Goal: Information Seeking & Learning: Learn about a topic

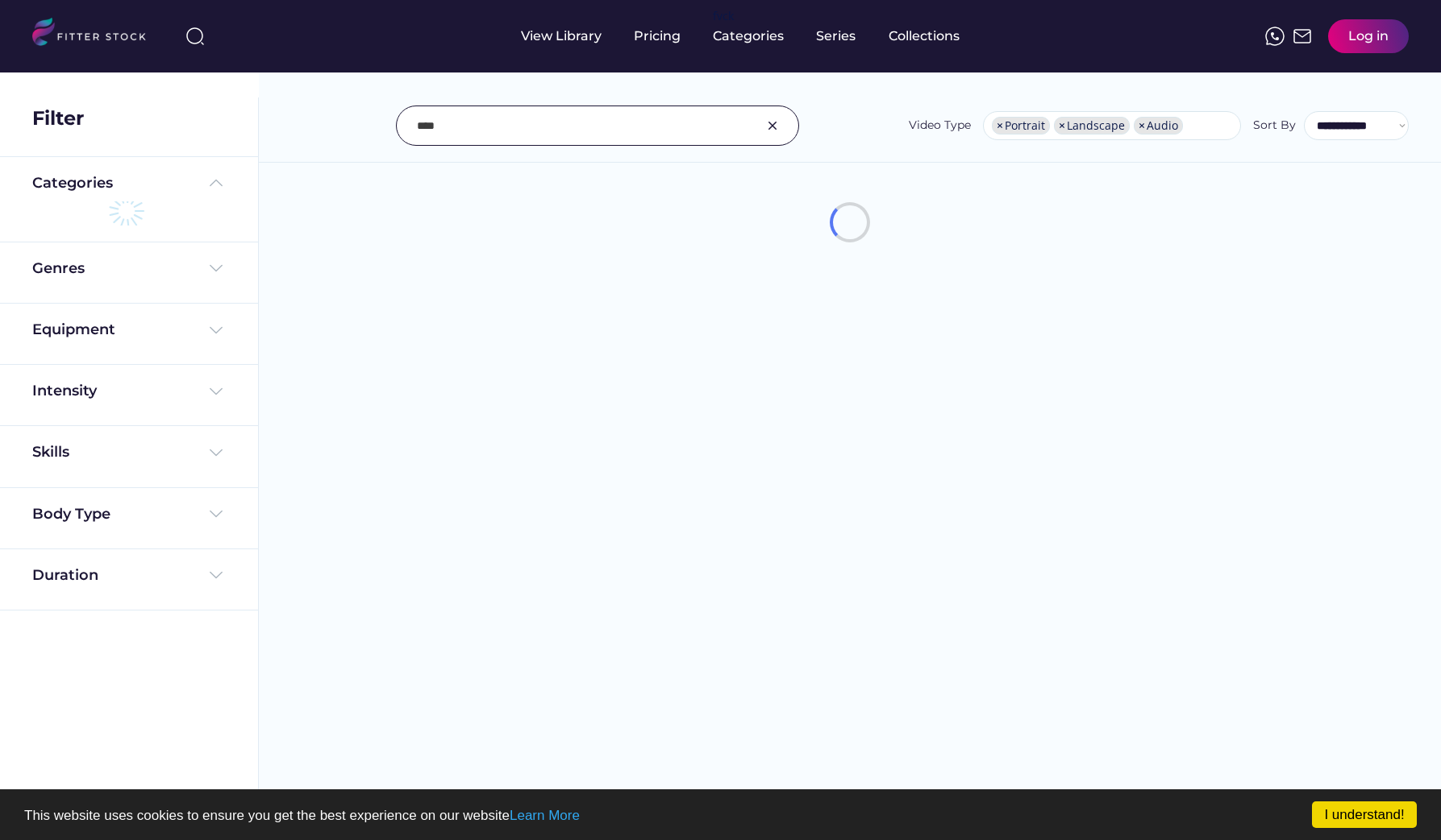
select select "**********"
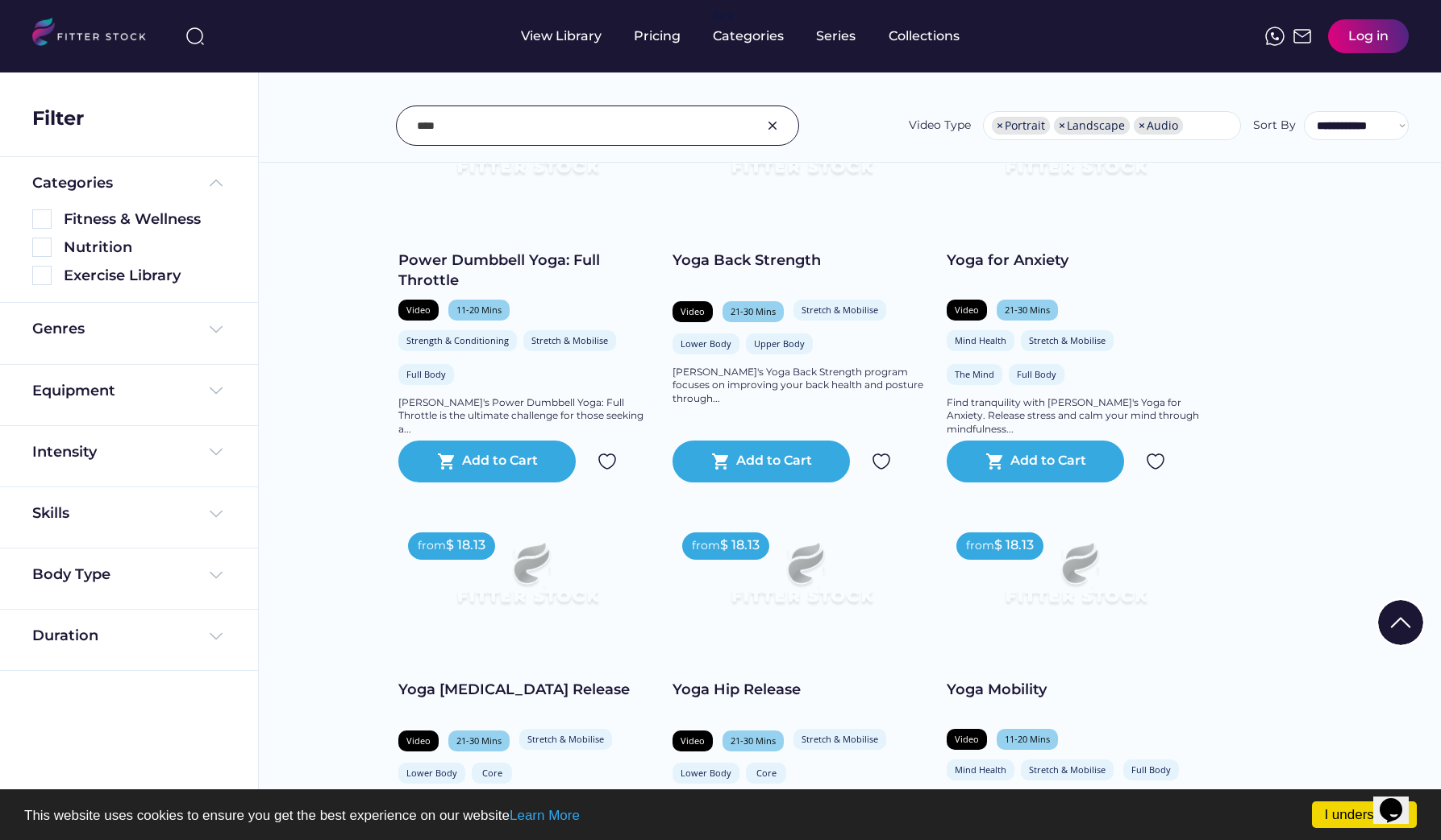
scroll to position [1512, 0]
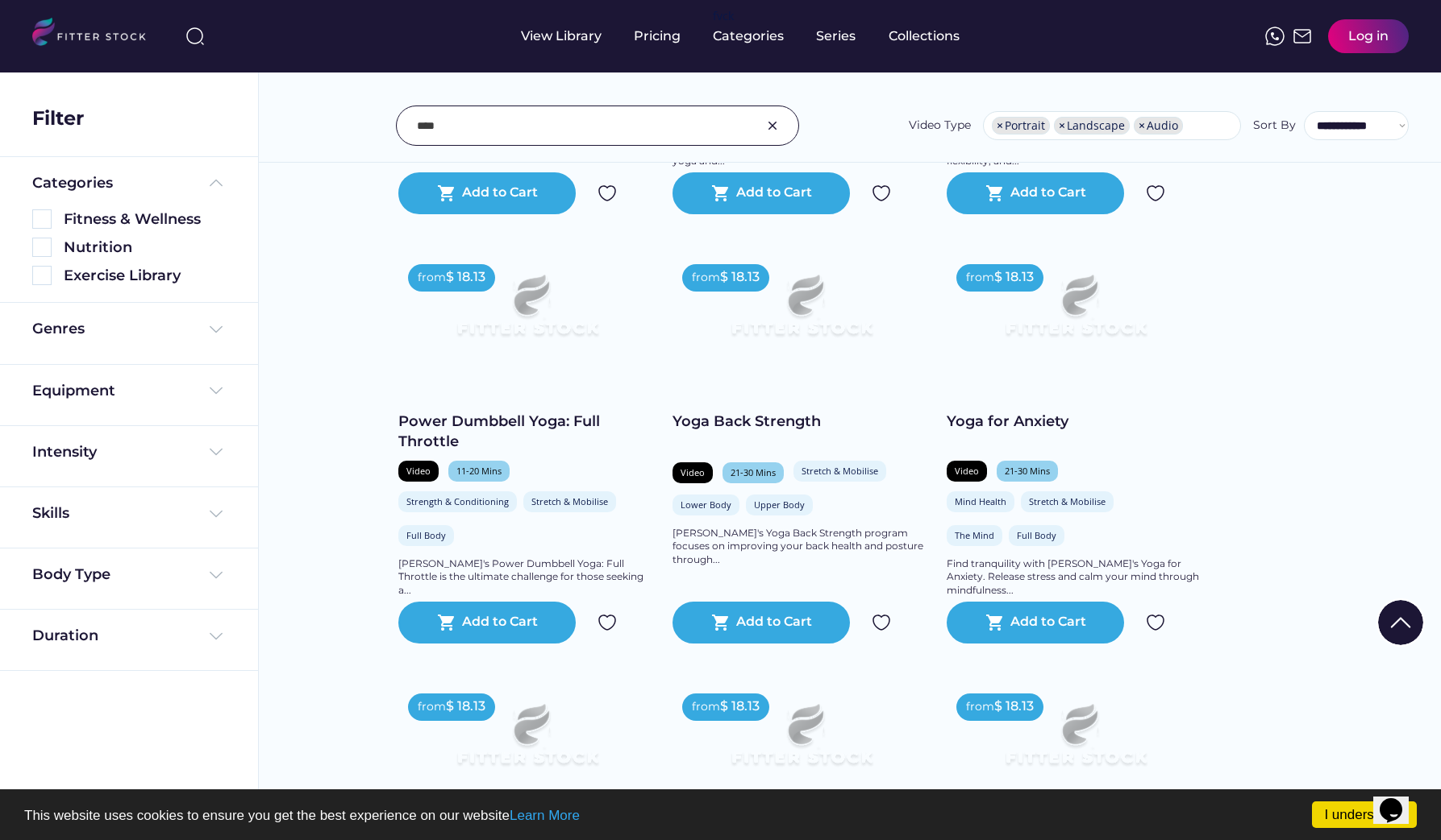
click at [1043, 326] on img at bounding box center [1075, 312] width 206 height 116
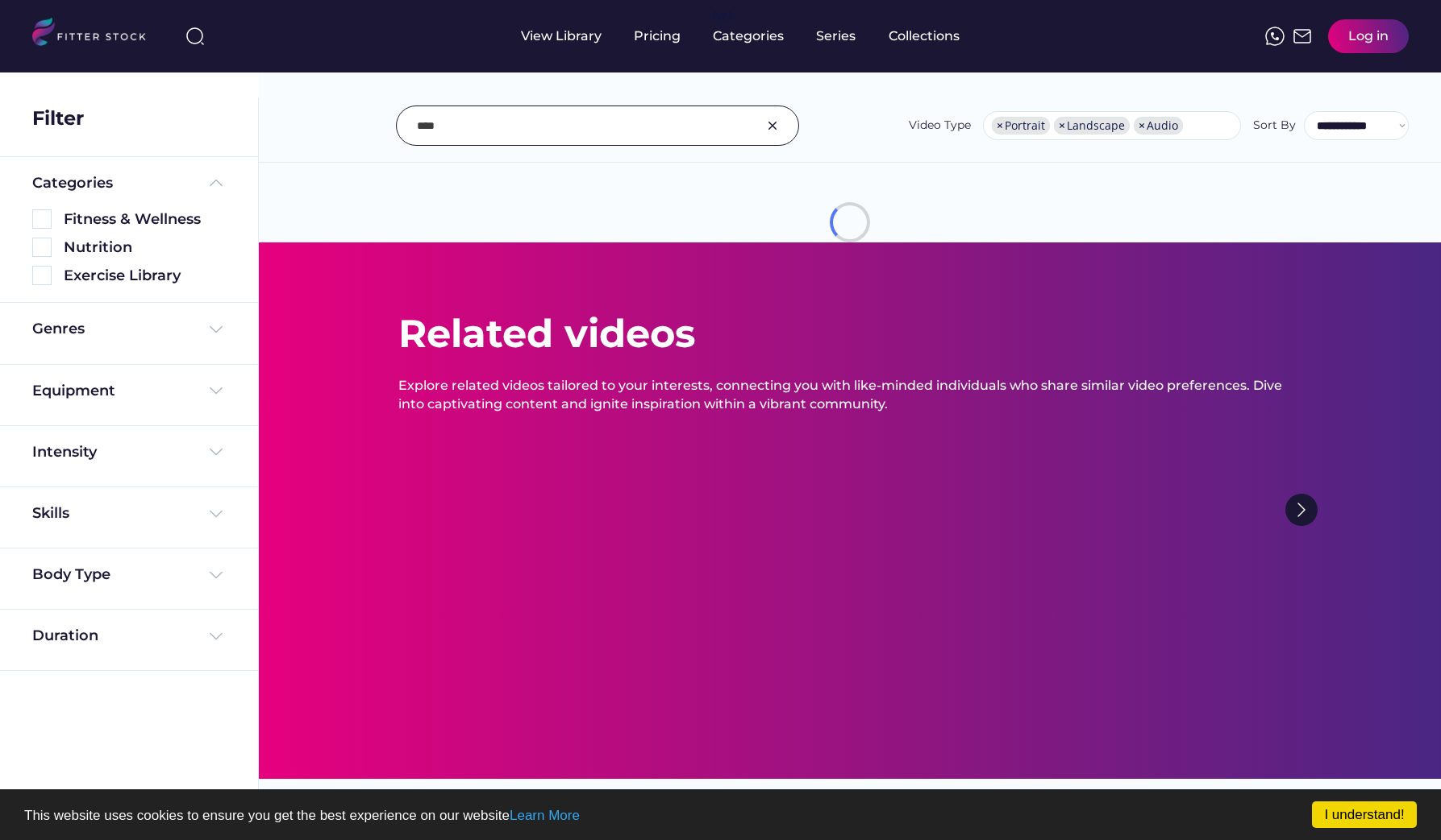
select select "**********"
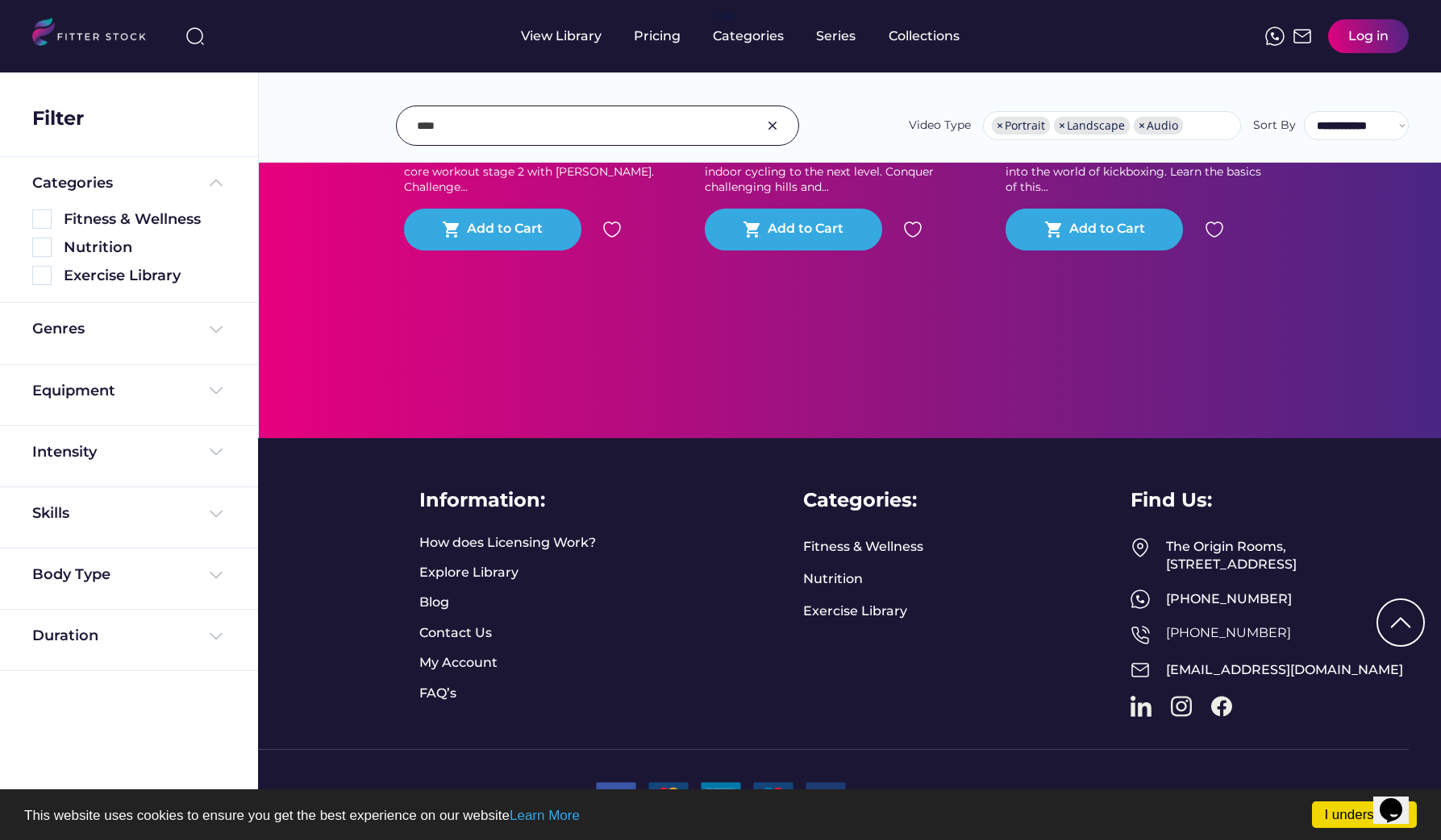
click at [450, 125] on input "input" at bounding box center [577, 125] width 320 height 34
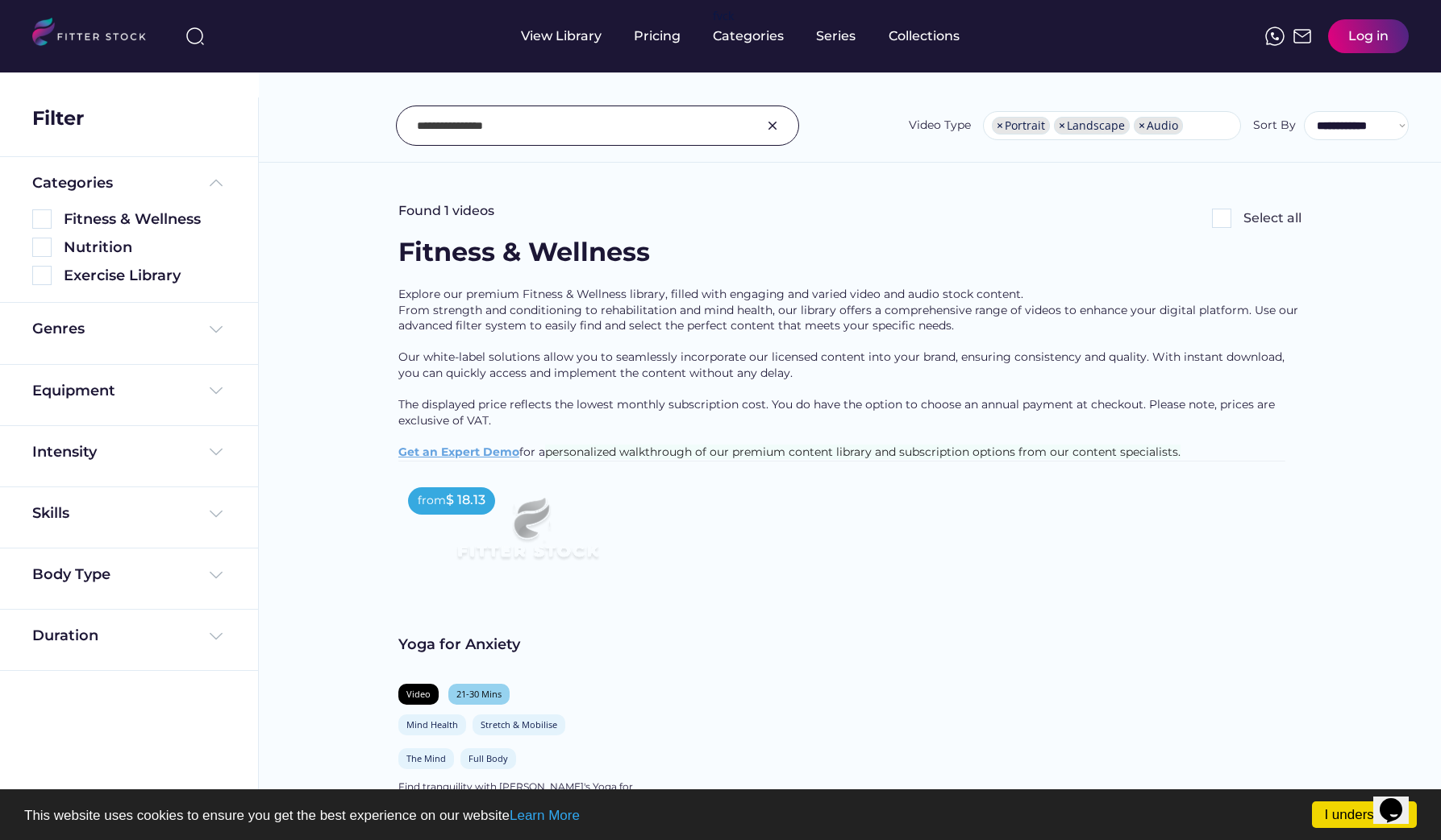
drag, startPoint x: 528, startPoint y: 122, endPoint x: 444, endPoint y: 123, distance: 84.0
click at [444, 123] on input "input" at bounding box center [577, 125] width 320 height 34
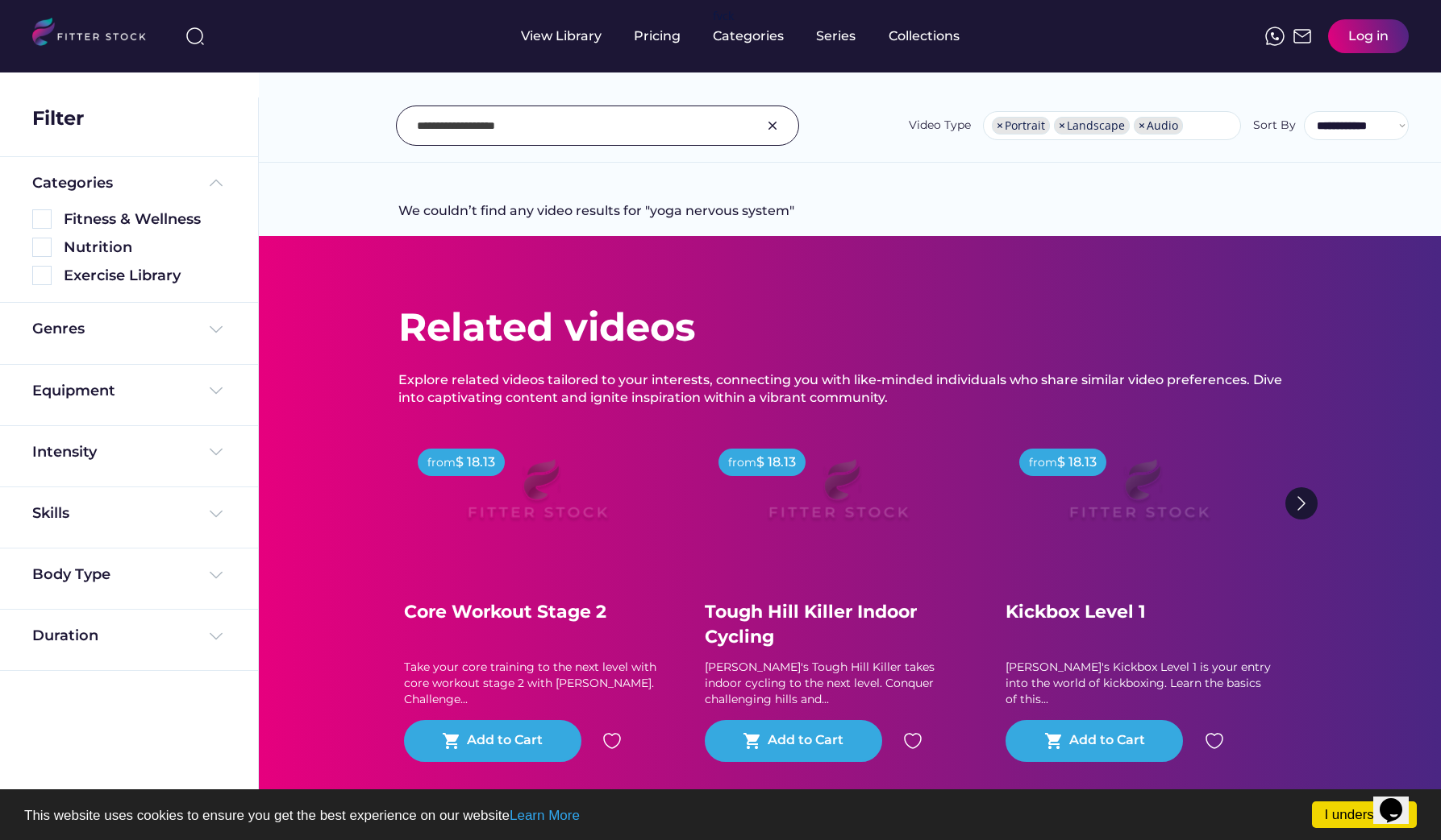
click at [552, 121] on input "input" at bounding box center [577, 125] width 320 height 34
drag, startPoint x: 546, startPoint y: 127, endPoint x: 443, endPoint y: 125, distance: 103.0
click at [443, 125] on input "input" at bounding box center [577, 125] width 320 height 34
type input "****"
click at [645, 38] on div "Pricing" at bounding box center [656, 36] width 47 height 17
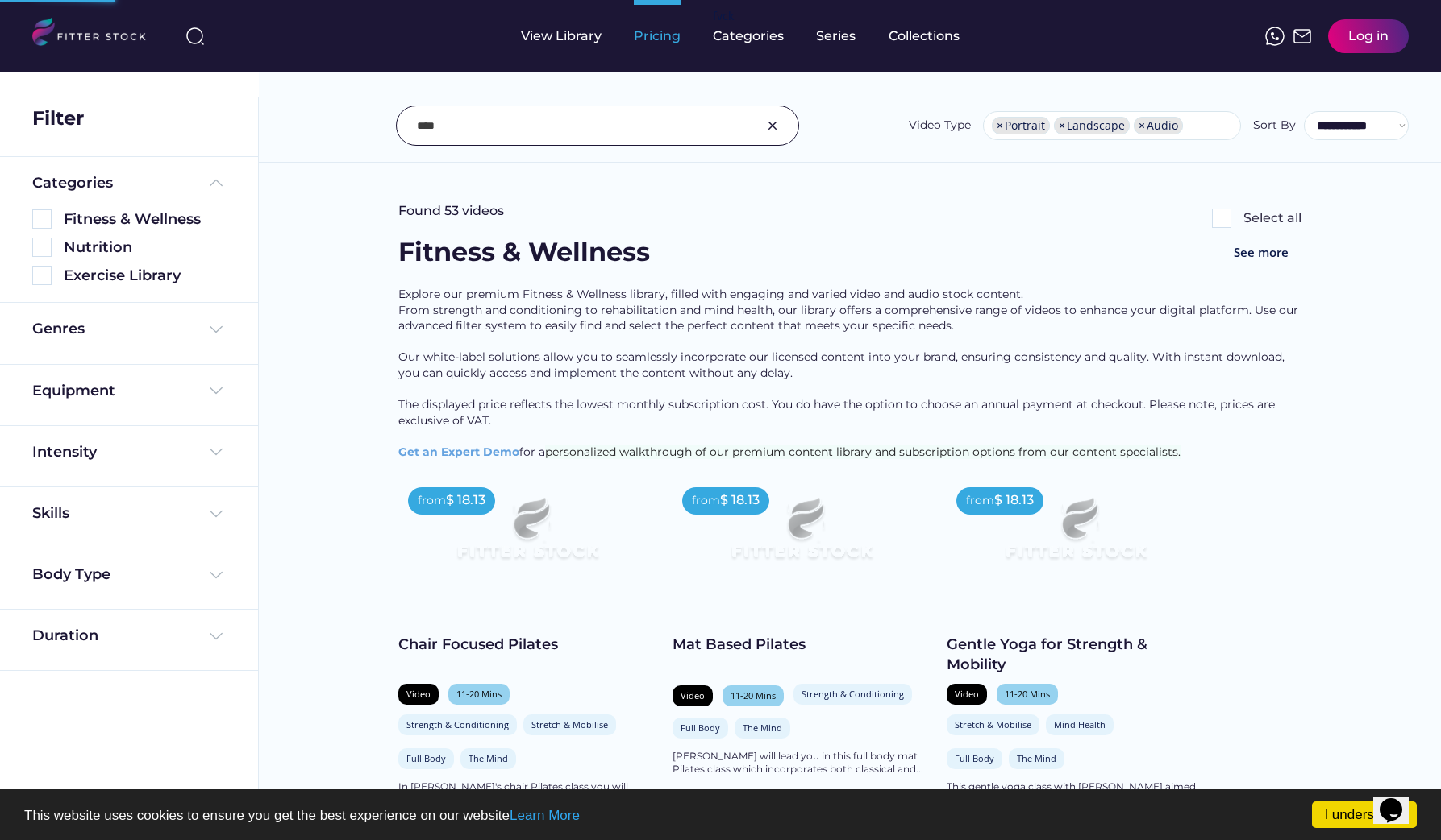
click at [645, 37] on div "Pricing" at bounding box center [656, 36] width 47 height 17
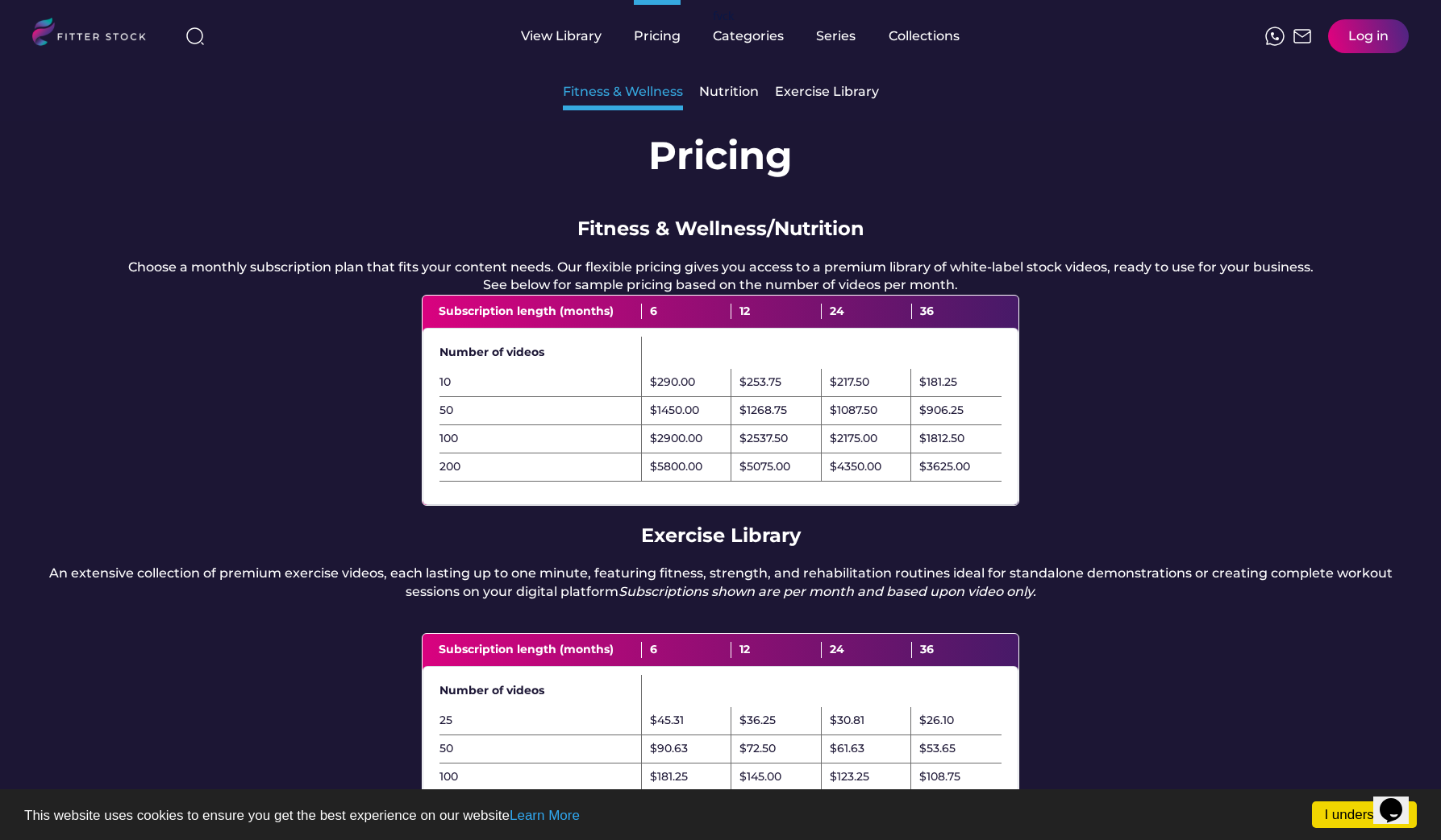
click at [643, 93] on div "Fitness & Wellness" at bounding box center [623, 92] width 120 height 17
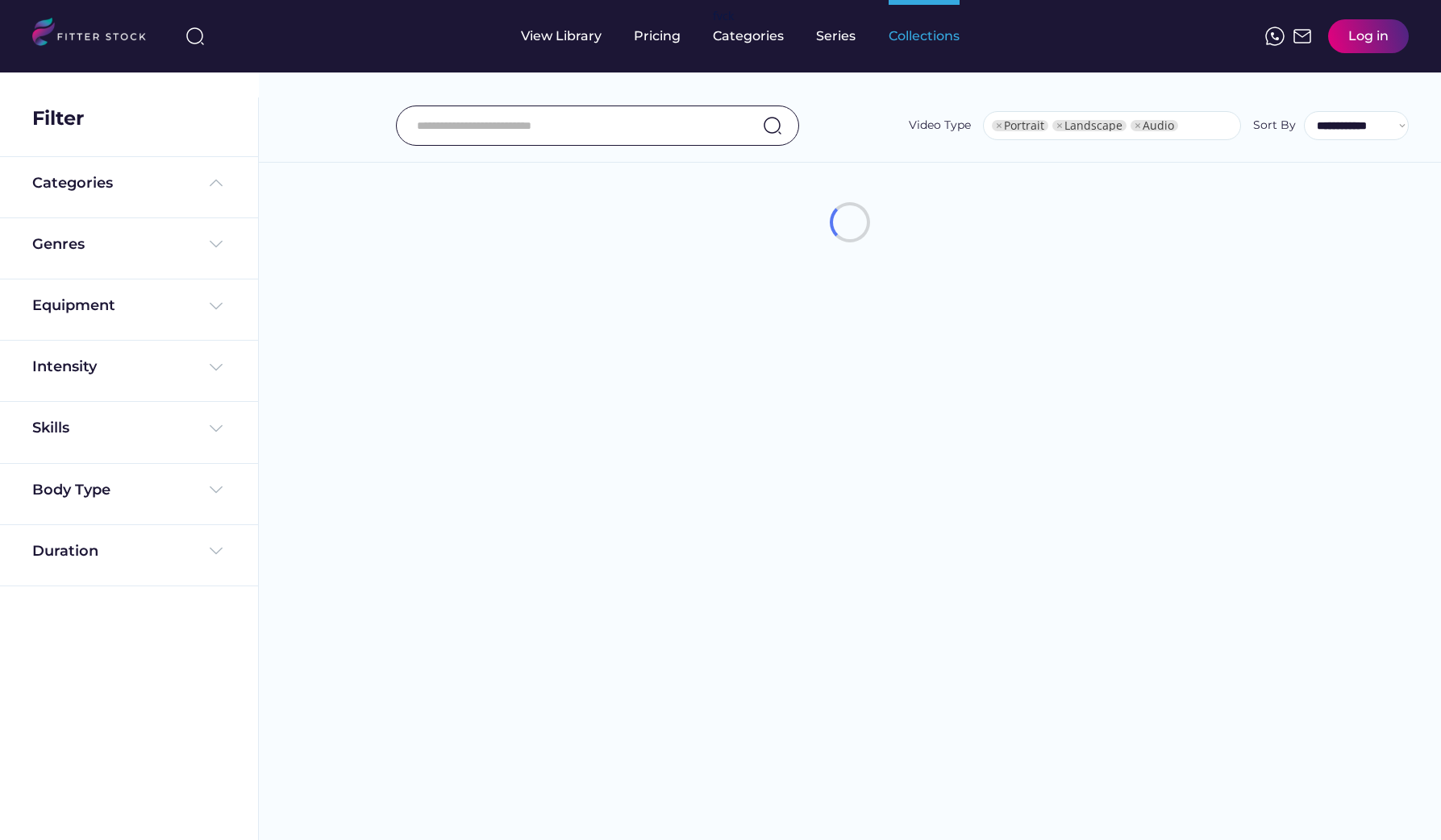
select select "**********"
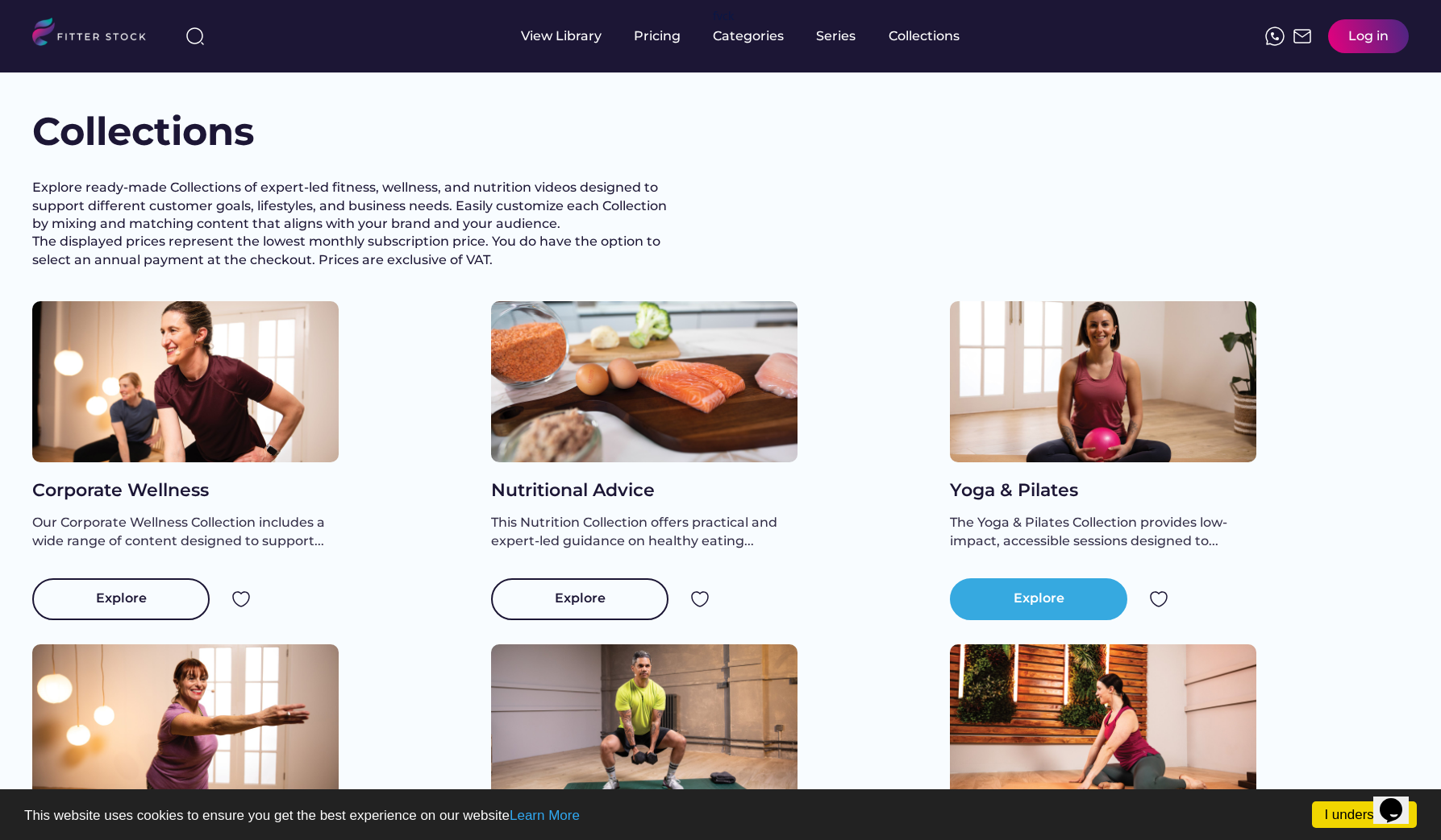
click at [1009, 613] on div "Explore" at bounding box center [1038, 599] width 178 height 42
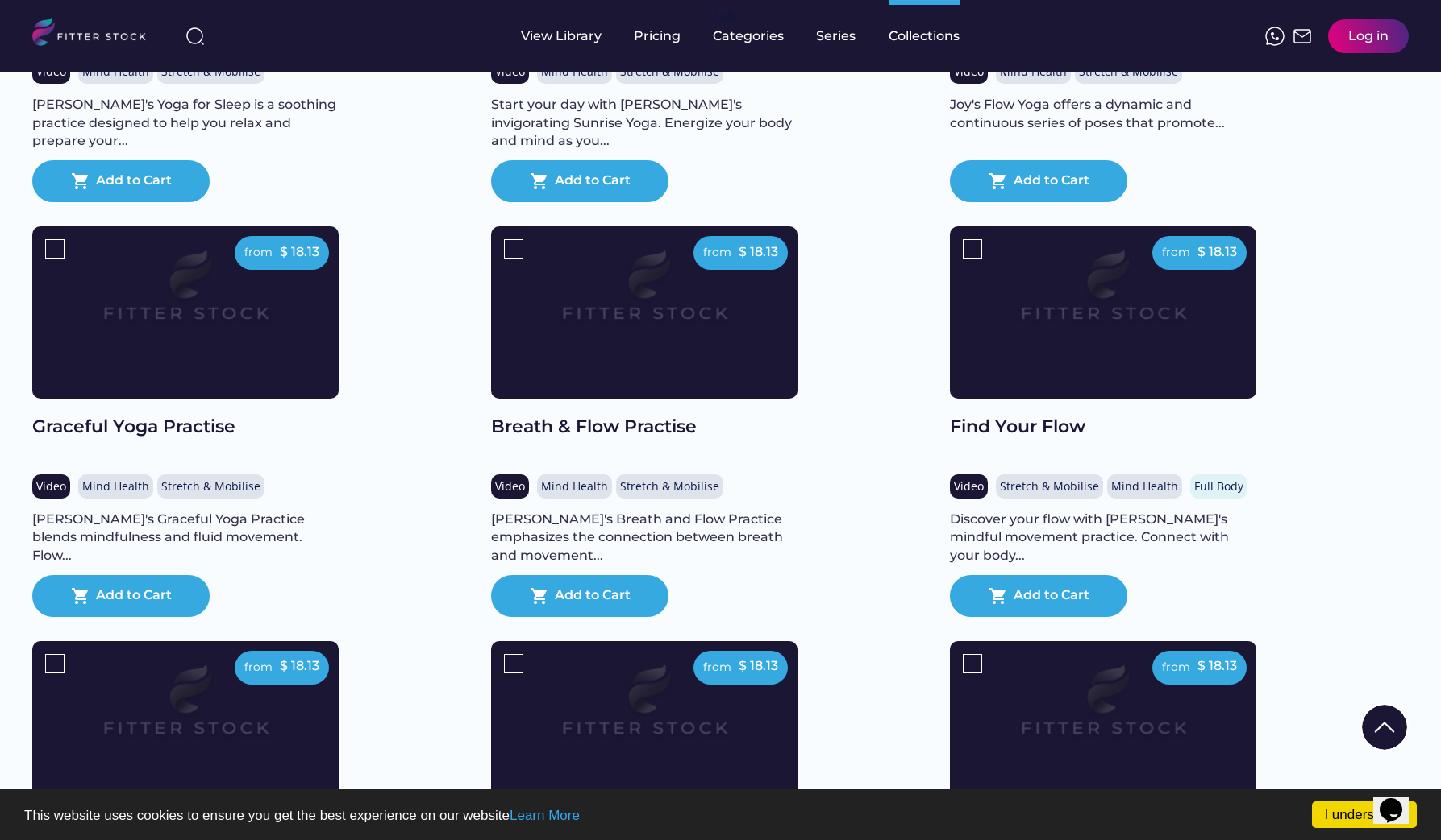
scroll to position [1757, 0]
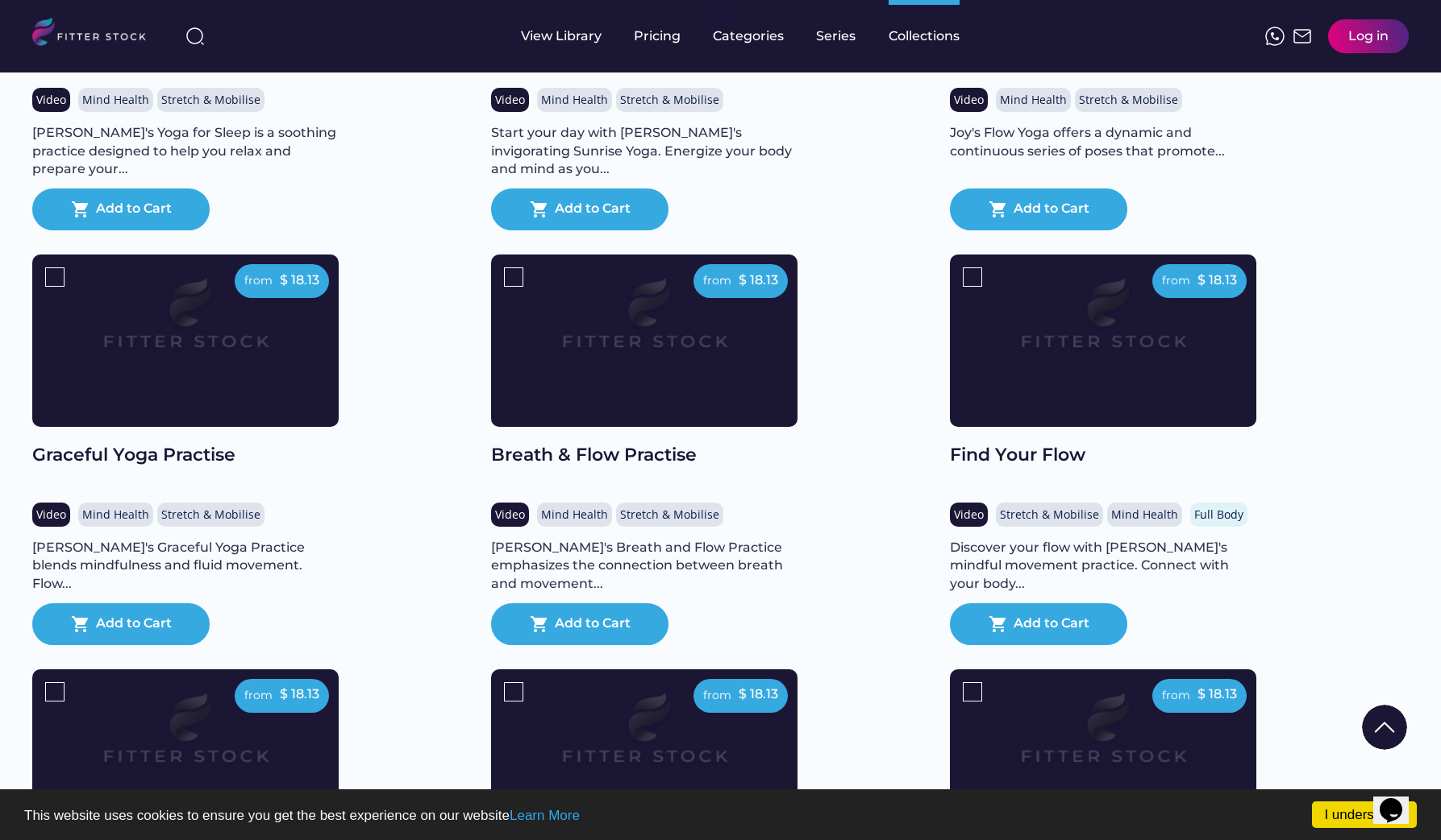
click at [666, 378] on img at bounding box center [645, 323] width 245 height 138
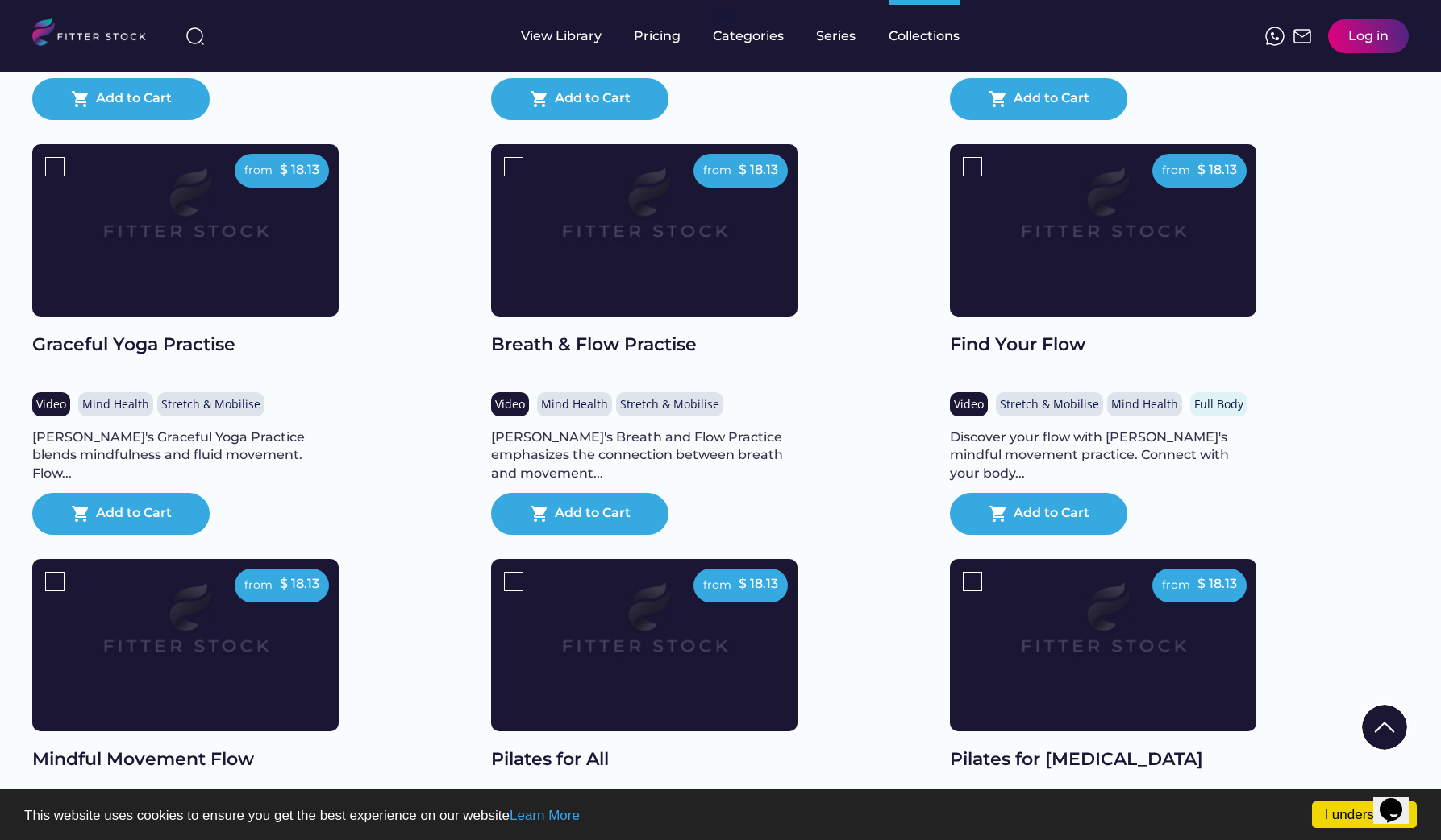
scroll to position [1783, 0]
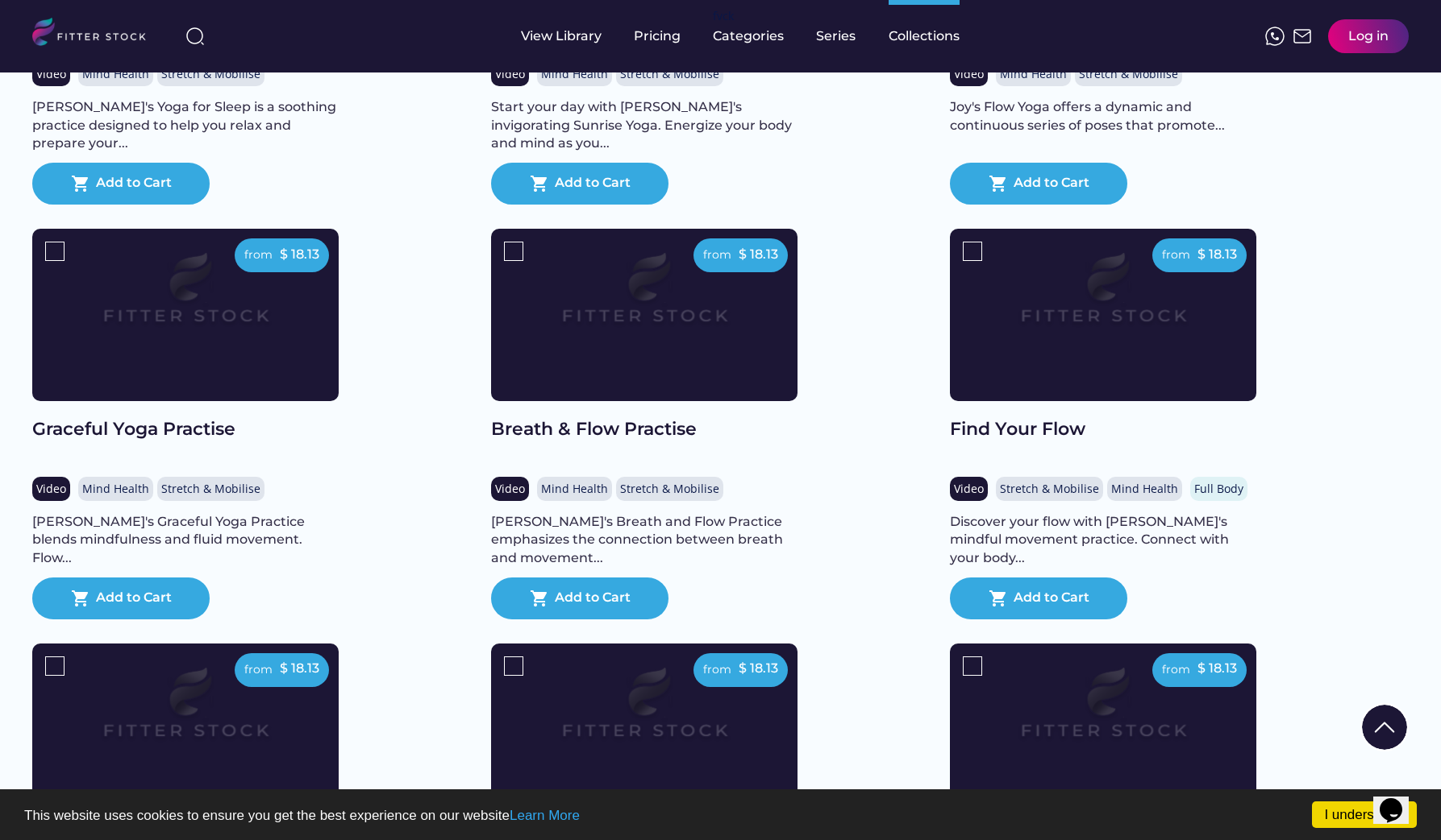
click at [1143, 367] on img at bounding box center [1103, 297] width 245 height 138
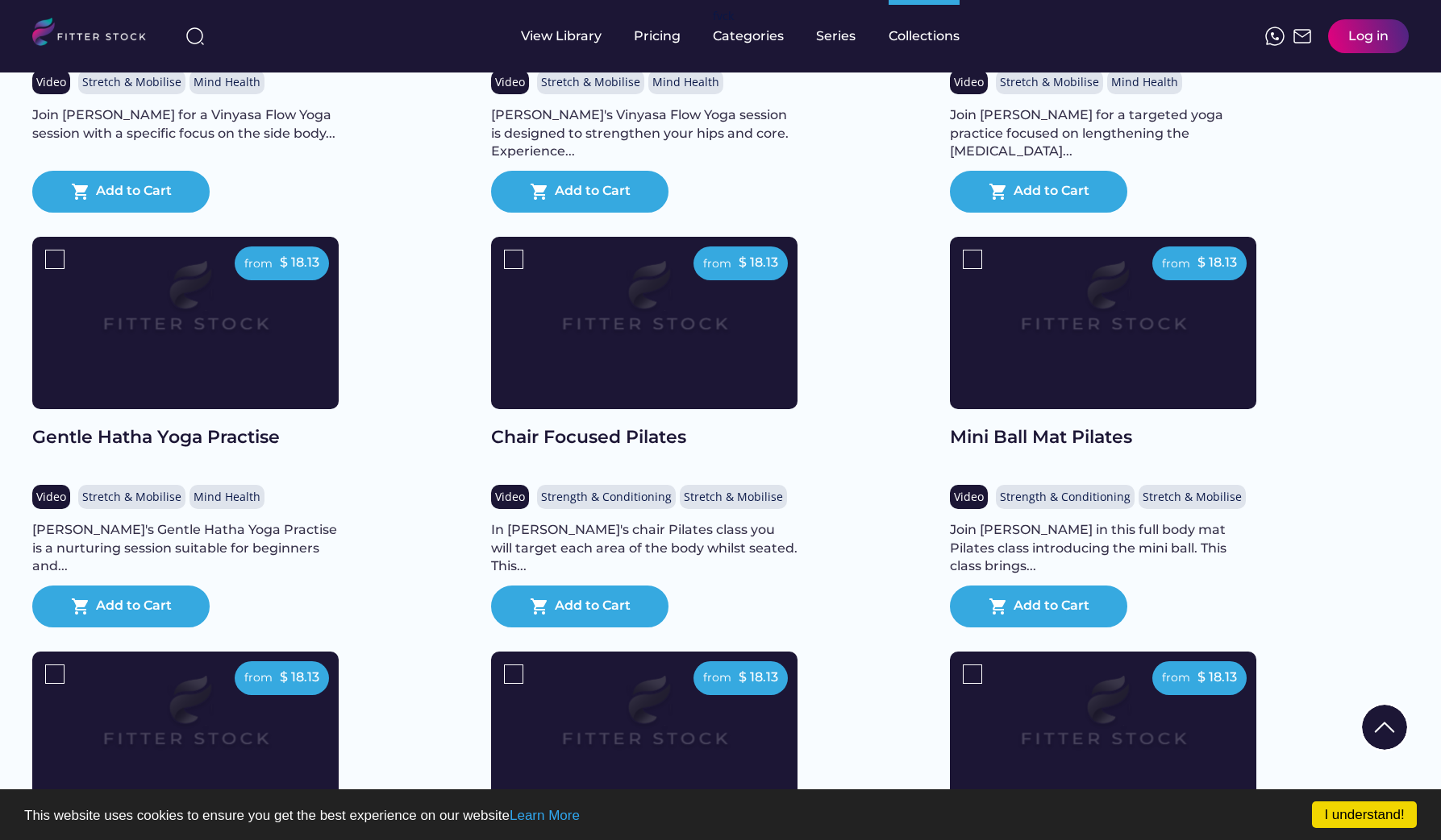
scroll to position [3046, 0]
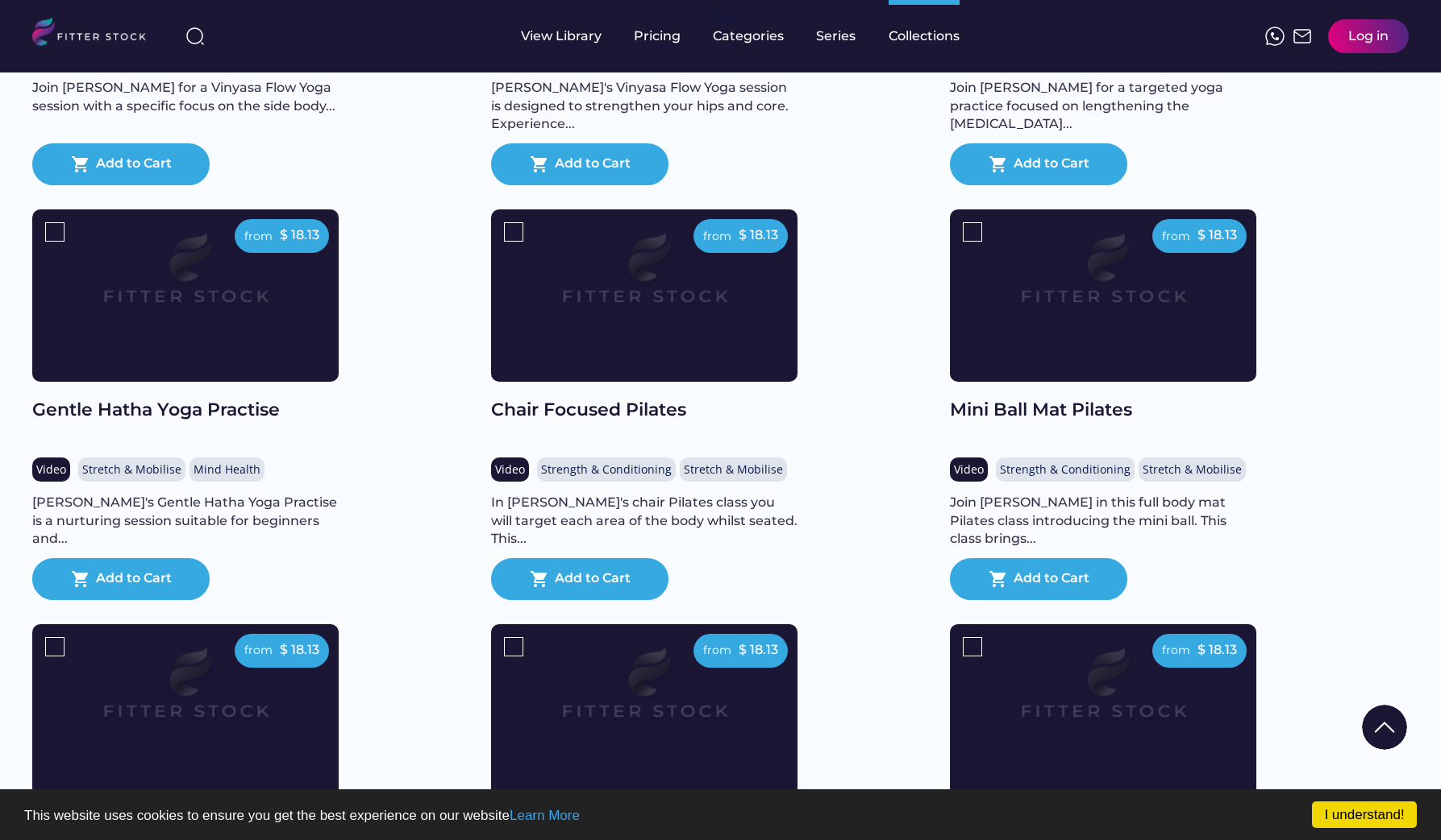
click at [220, 293] on img at bounding box center [186, 278] width 245 height 138
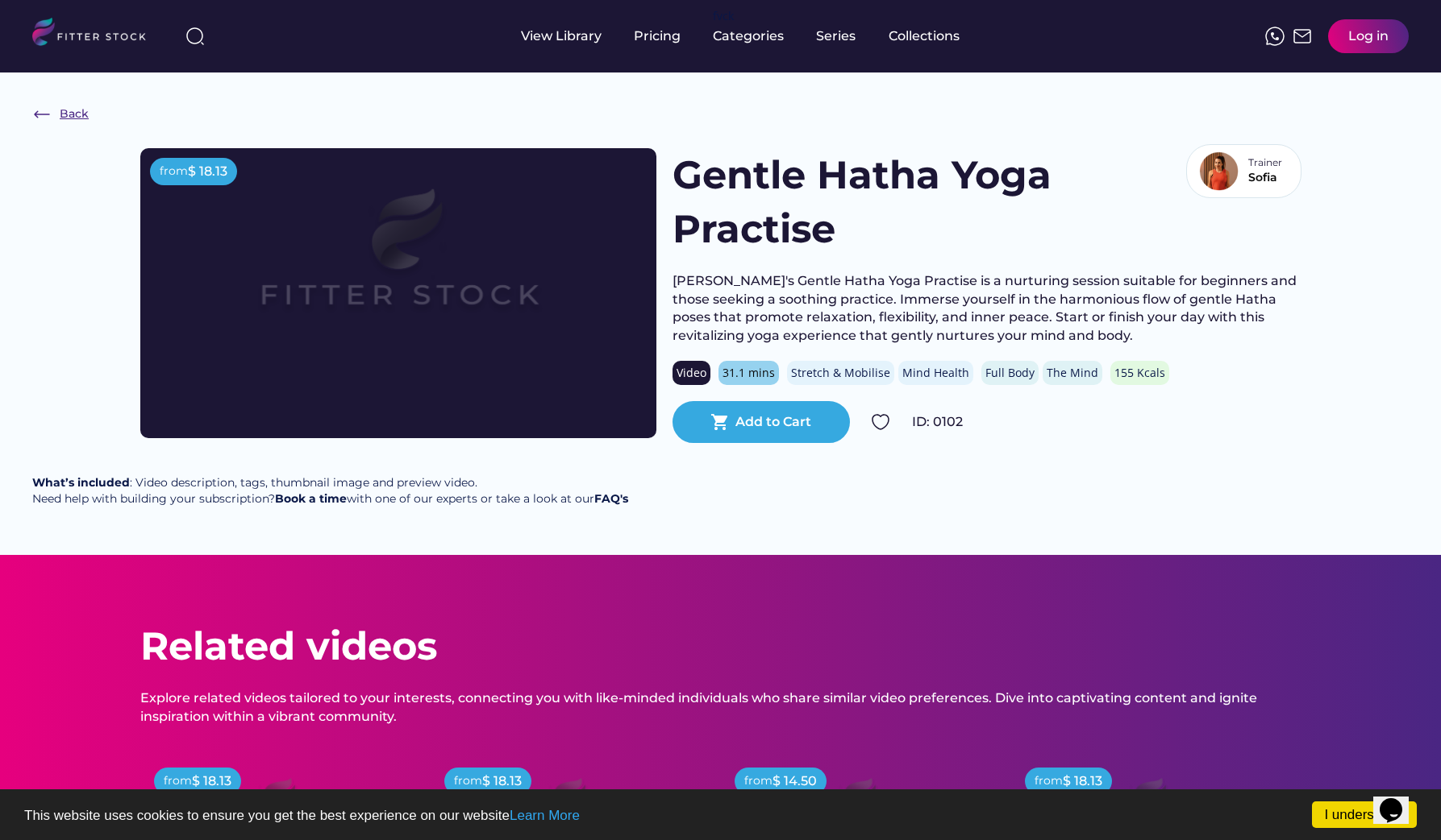
click at [38, 113] on img at bounding box center [41, 113] width 19 height 19
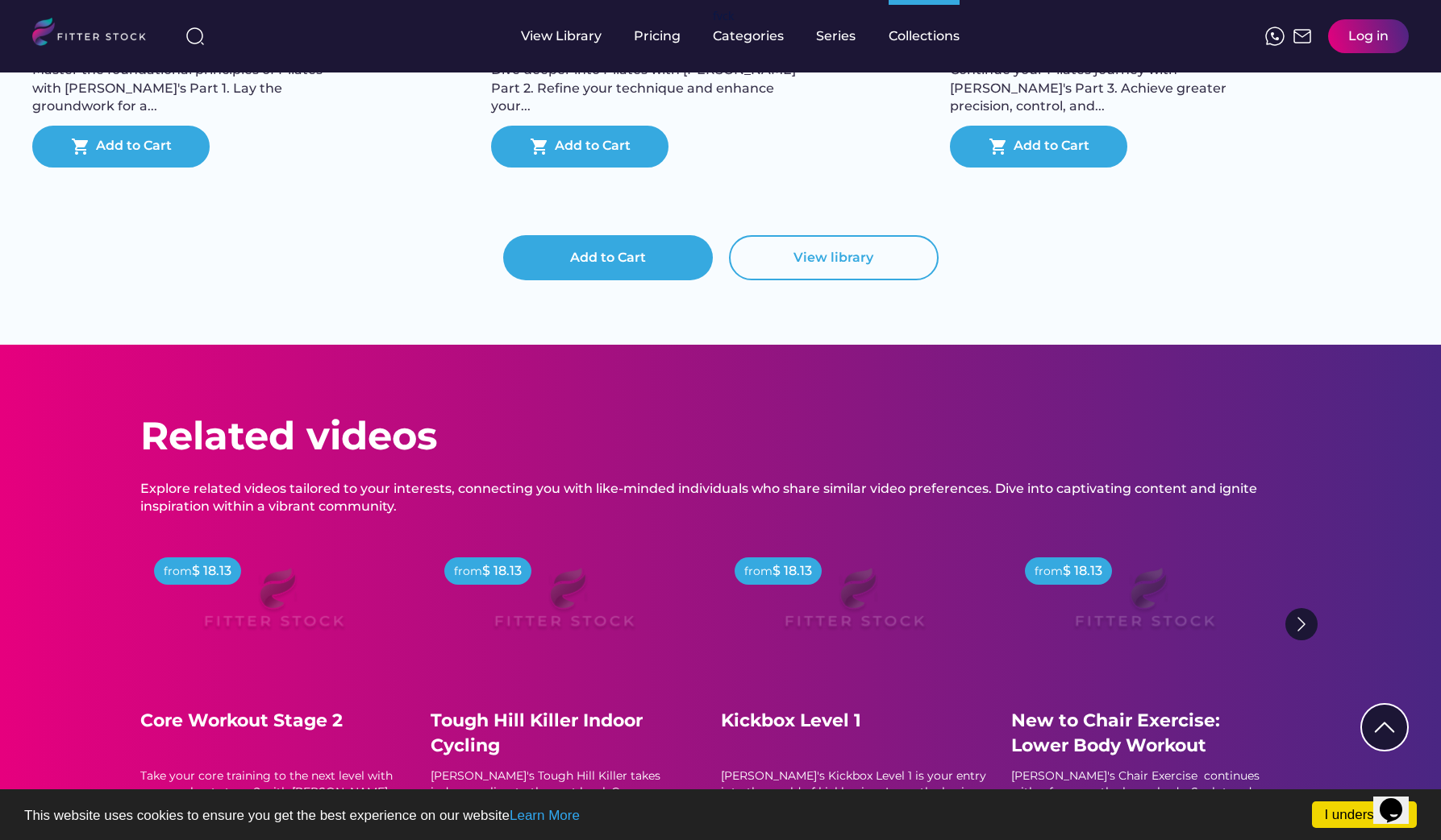
scroll to position [6393, 0]
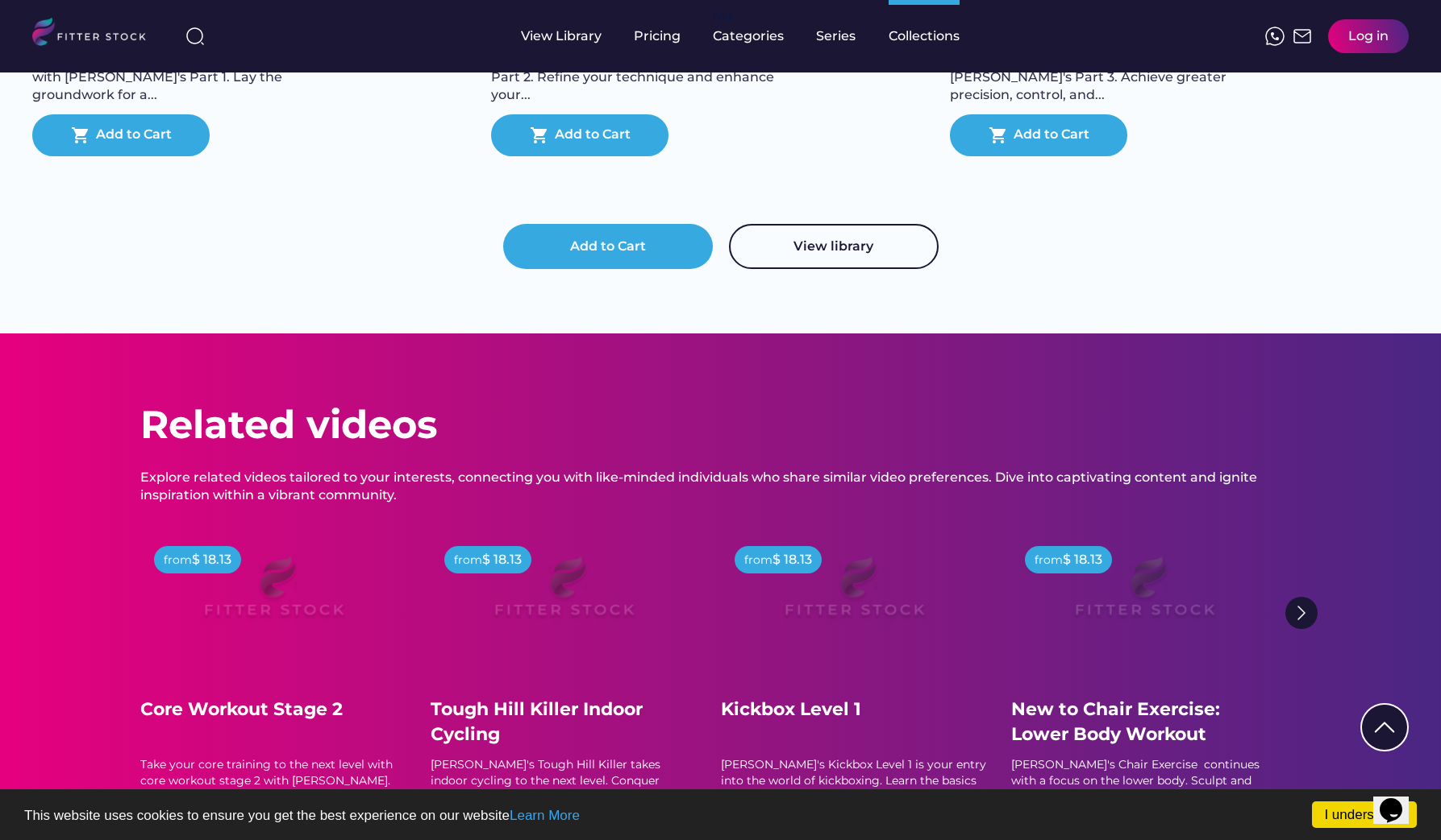
click at [847, 269] on button "View library" at bounding box center [833, 246] width 210 height 45
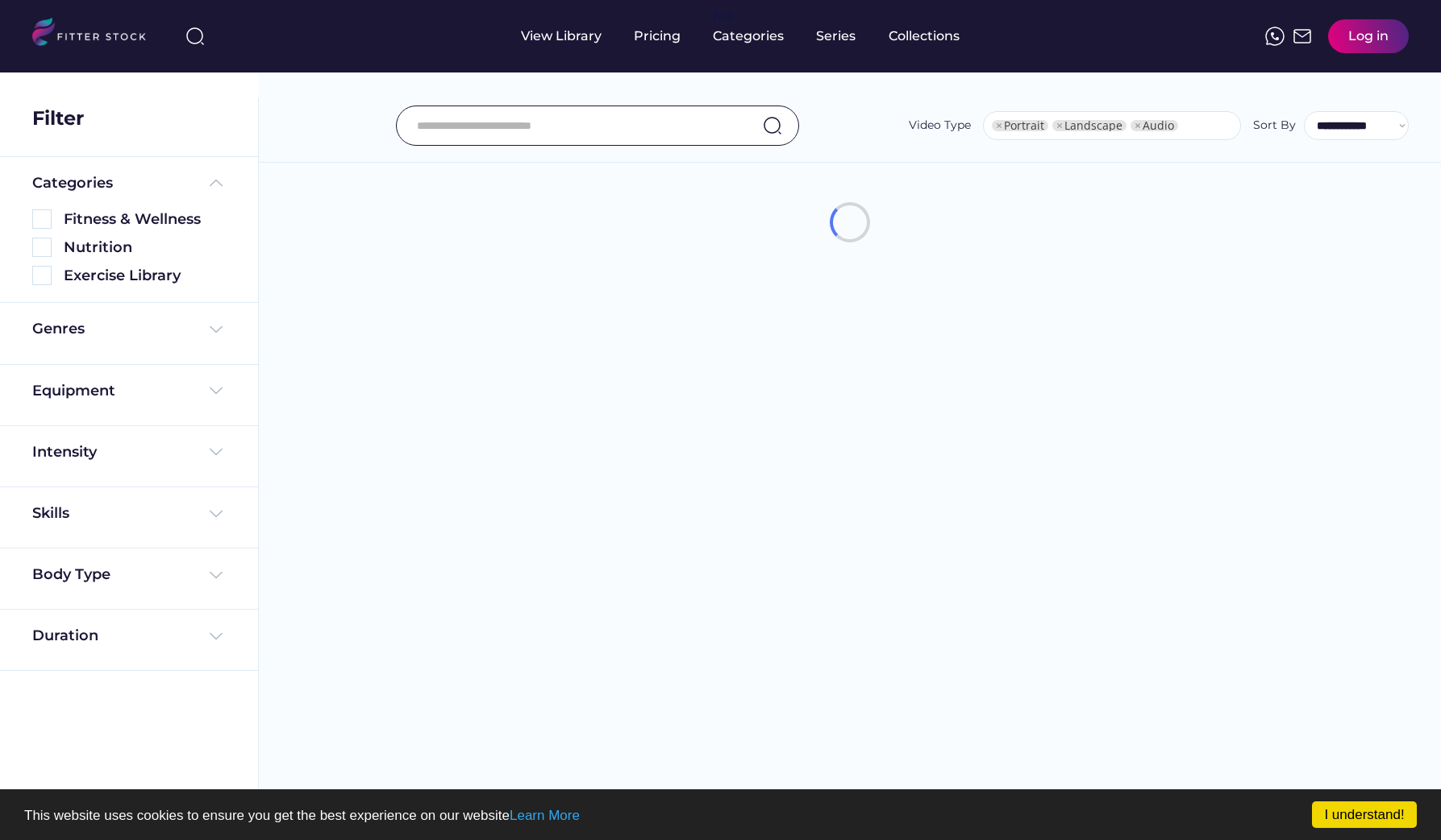
select select "**********"
